Goal: Information Seeking & Learning: Learn about a topic

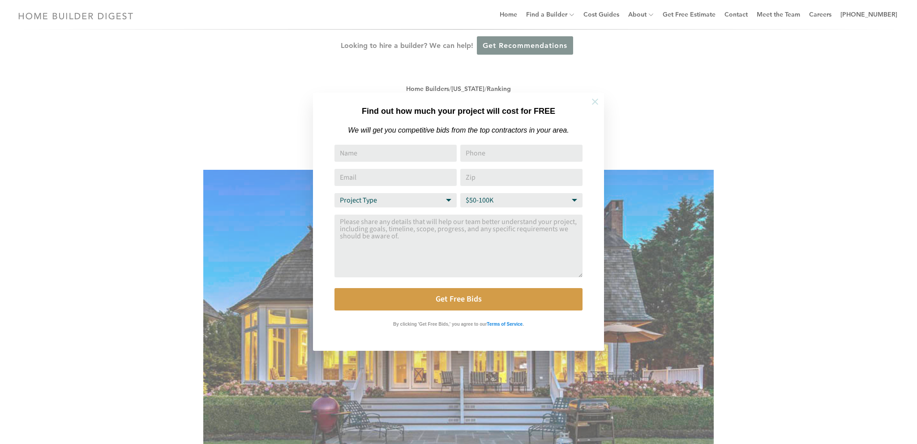
click at [594, 102] on icon at bounding box center [595, 101] width 6 height 6
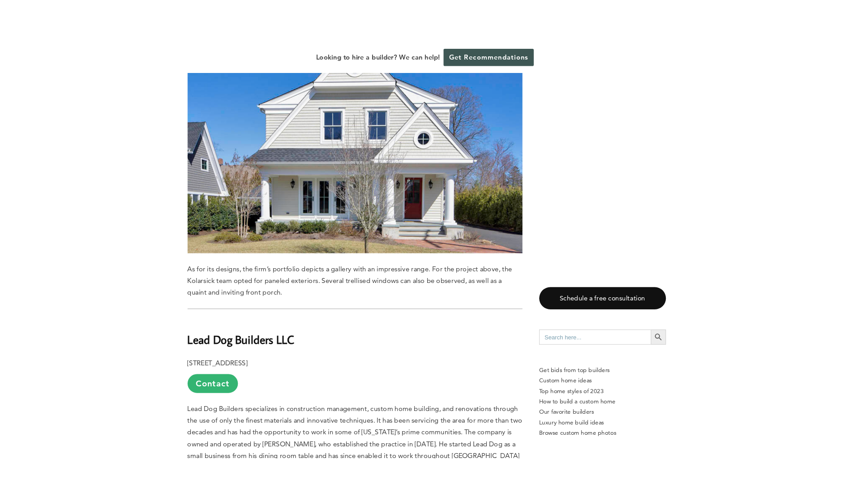
scroll to position [3849, 0]
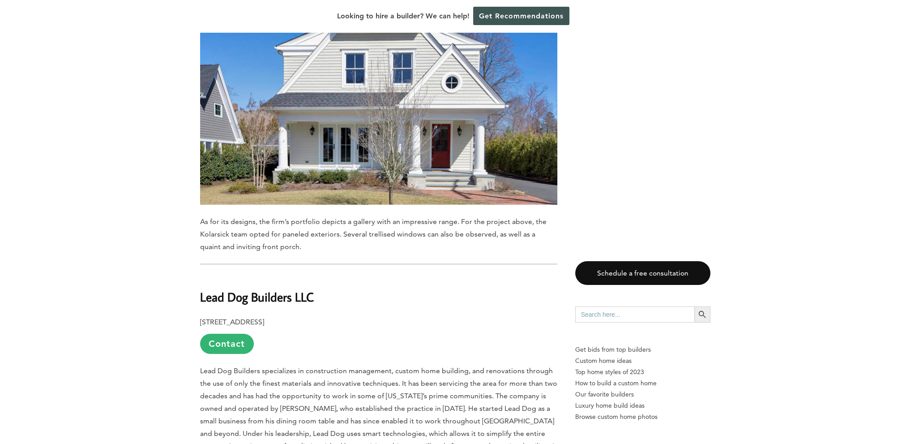
click at [281, 289] on b "Lead Dog Builders LLC" at bounding box center [257, 297] width 114 height 16
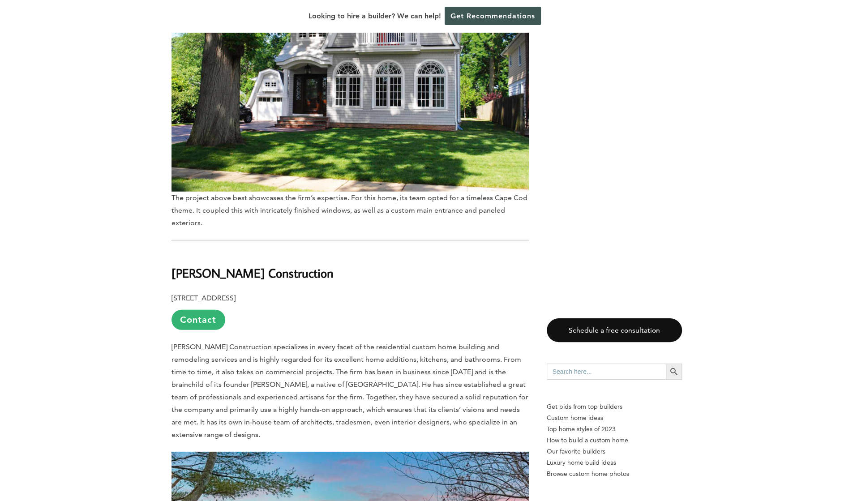
scroll to position [4372, 0]
click at [247, 265] on b "[PERSON_NAME] Construction" at bounding box center [252, 273] width 162 height 16
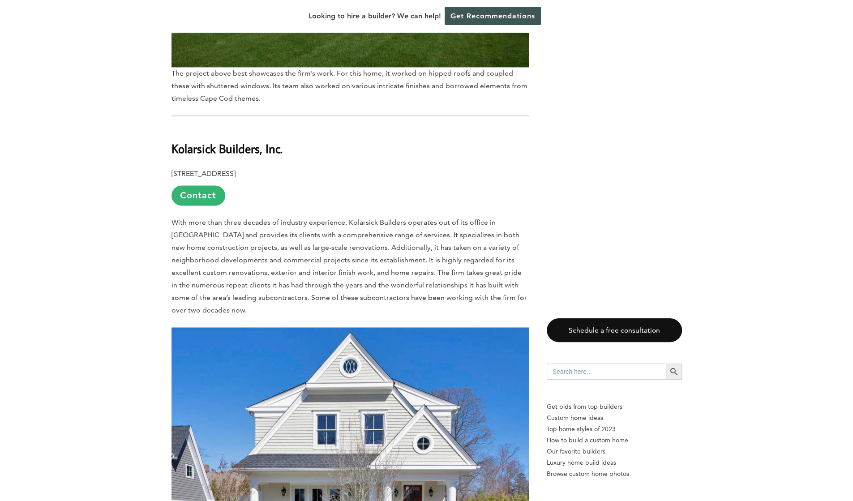
scroll to position [3488, 0]
click at [224, 141] on b "Kolarsick Builders, Inc." at bounding box center [226, 149] width 111 height 16
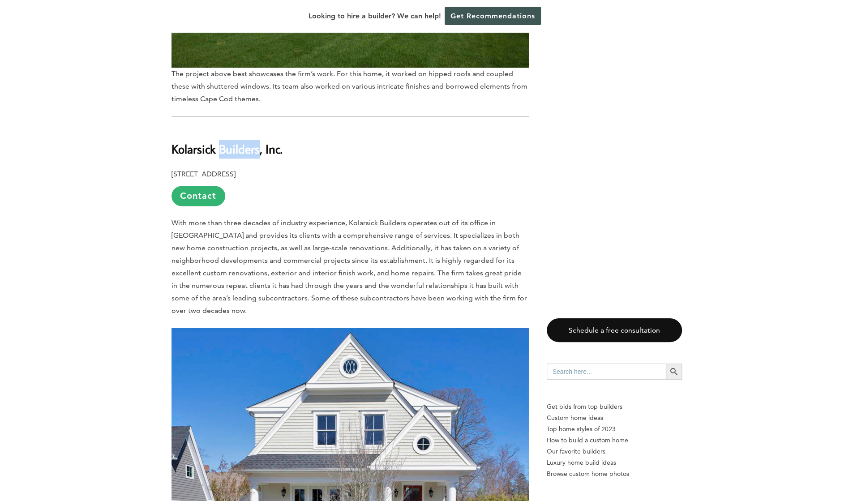
click at [224, 141] on b "Kolarsick Builders, Inc." at bounding box center [226, 149] width 111 height 16
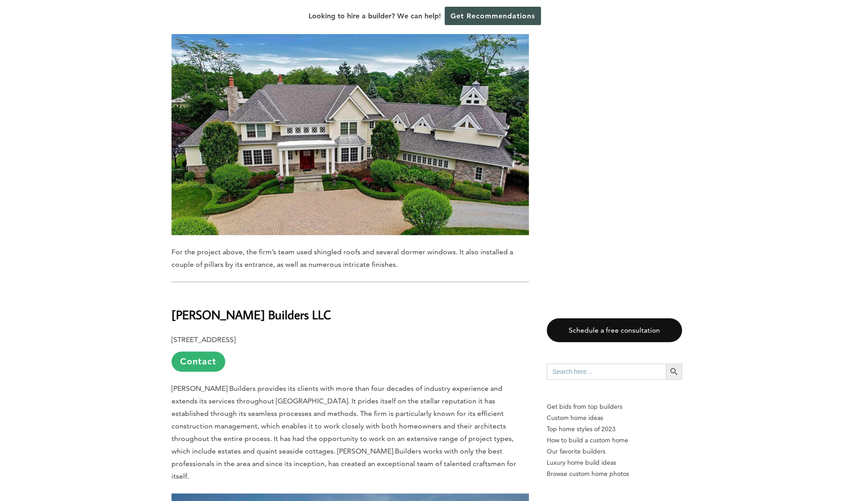
scroll to position [2829, 0]
click at [233, 307] on b "[PERSON_NAME] Builders LLC" at bounding box center [250, 315] width 159 height 16
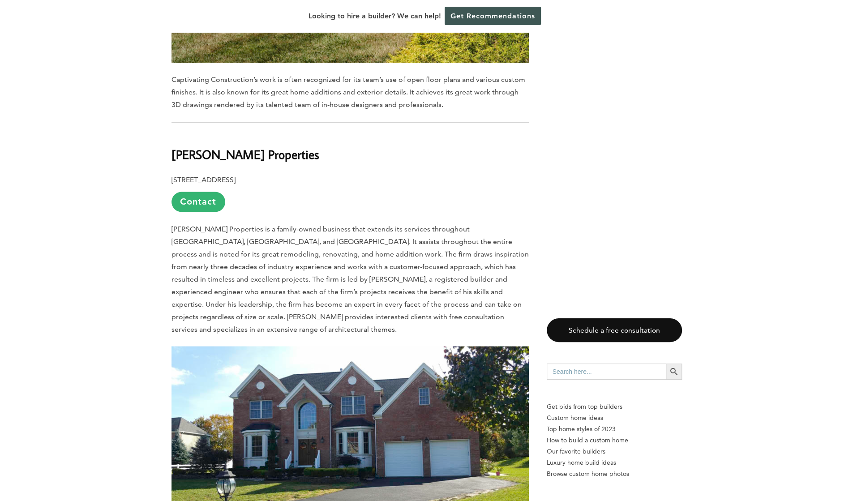
scroll to position [1074, 0]
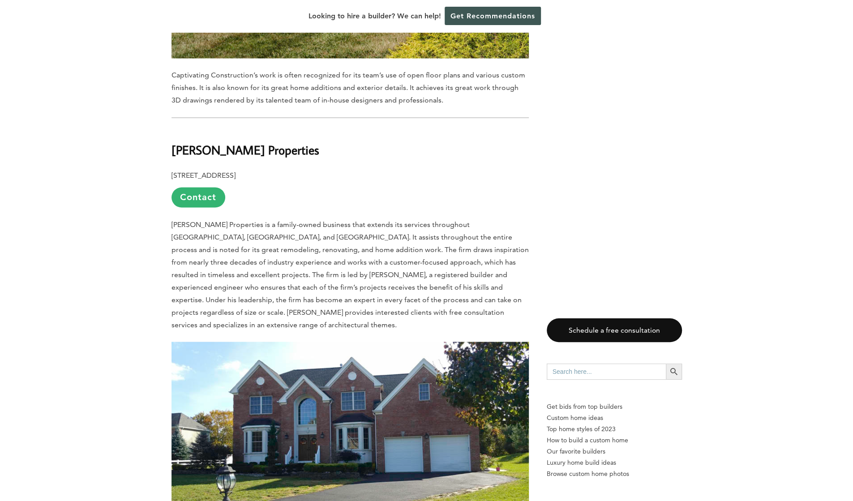
click at [235, 142] on b "[PERSON_NAME] Properties" at bounding box center [245, 150] width 148 height 16
click at [234, 142] on b "[PERSON_NAME] Properties" at bounding box center [245, 150] width 148 height 16
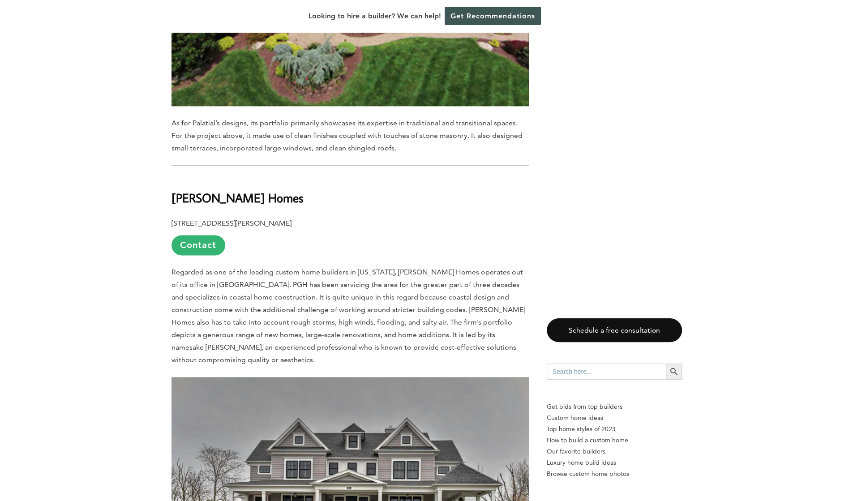
scroll to position [5953, 0]
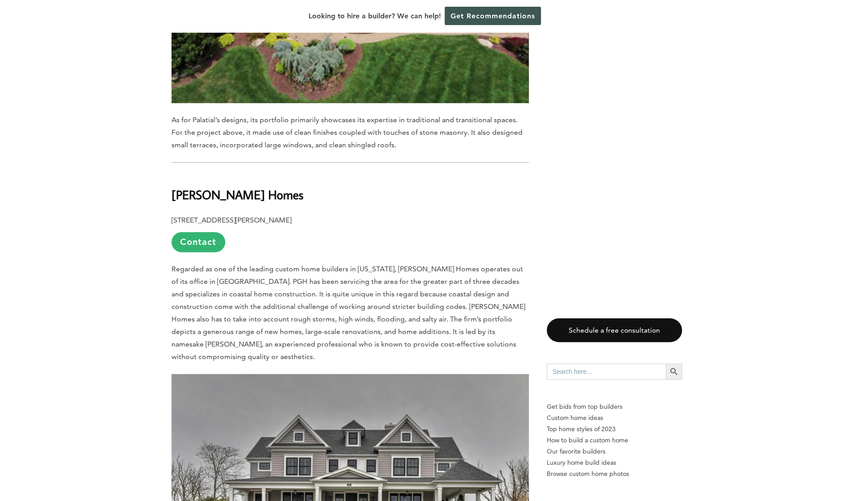
click at [253, 187] on b "[PERSON_NAME] Homes" at bounding box center [237, 195] width 132 height 16
